Goal: Navigation & Orientation: Find specific page/section

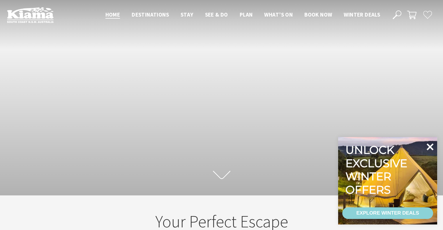
click at [432, 145] on icon at bounding box center [430, 147] width 7 height 7
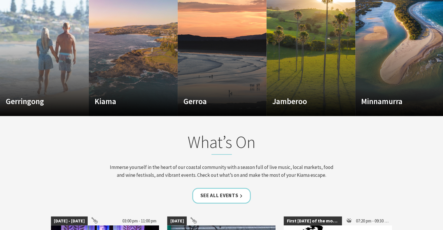
scroll to position [350, 0]
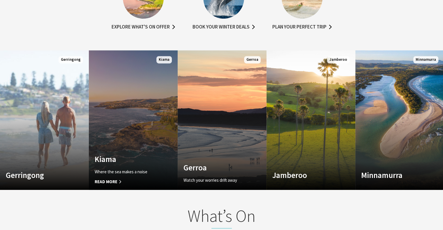
click at [125, 127] on link "Custom Image Used Kiama Where the sea makes a noise Read More Kiama" at bounding box center [133, 120] width 89 height 140
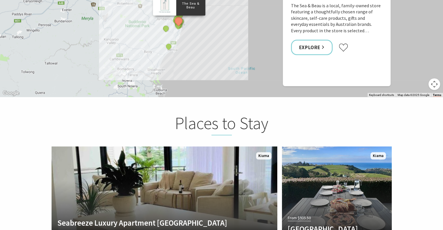
scroll to position [1253, 0]
